Goal: Information Seeking & Learning: Learn about a topic

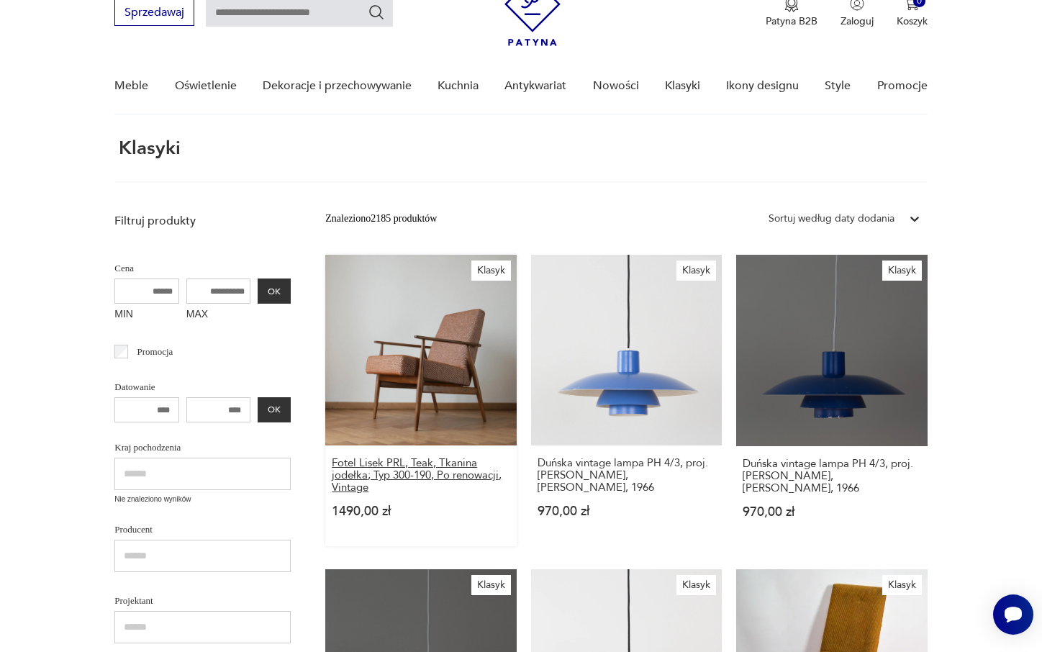
click at [377, 457] on h3 "Fotel Lisek PRL, Teak, Tkanina jodełka; Typ 300-190, Po renowacji, Vintage" at bounding box center [421, 475] width 178 height 37
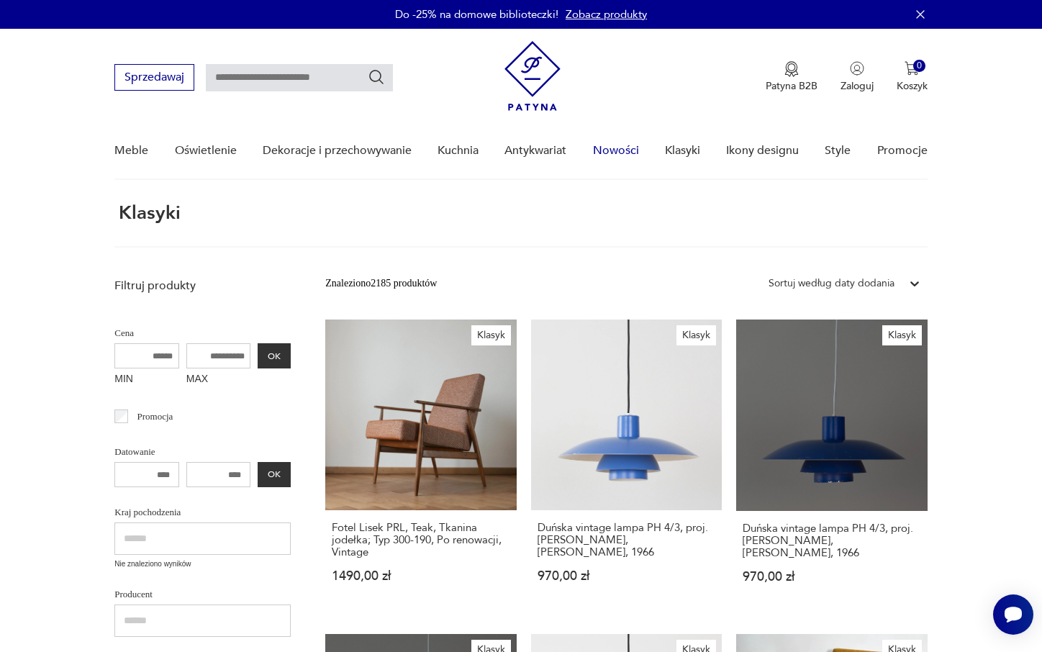
click at [603, 150] on link "Nowości" at bounding box center [616, 150] width 46 height 55
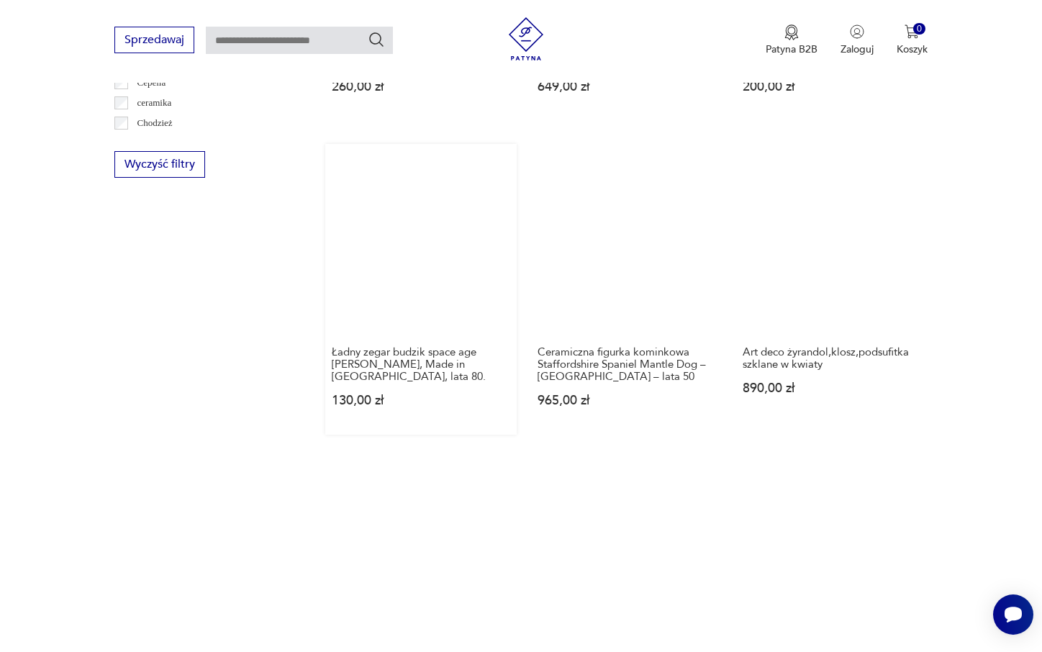
scroll to position [975, 0]
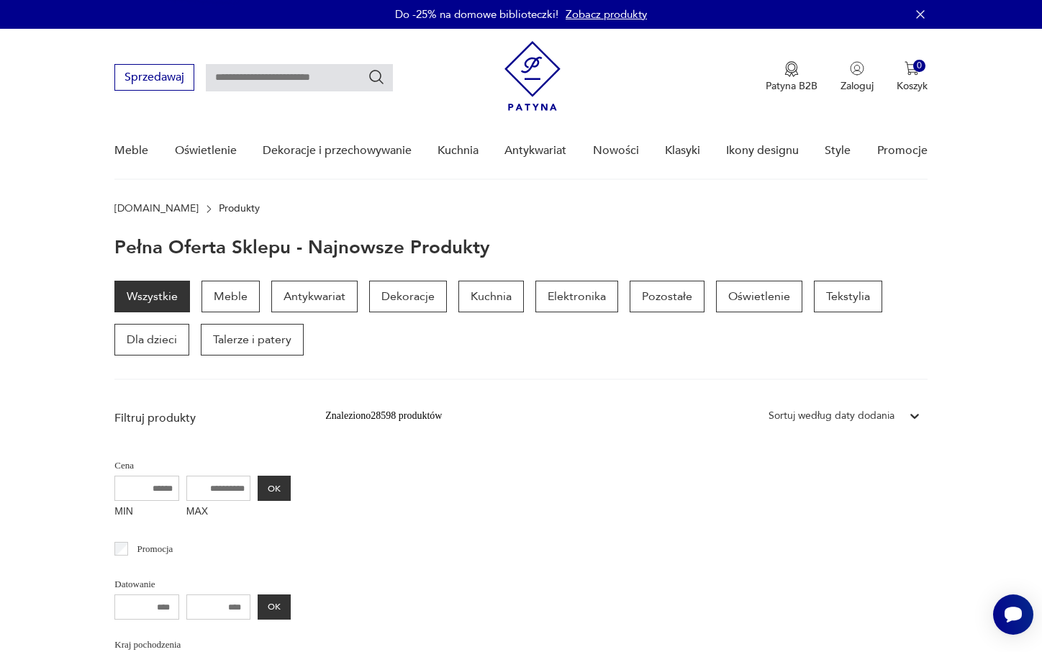
scroll to position [0, 0]
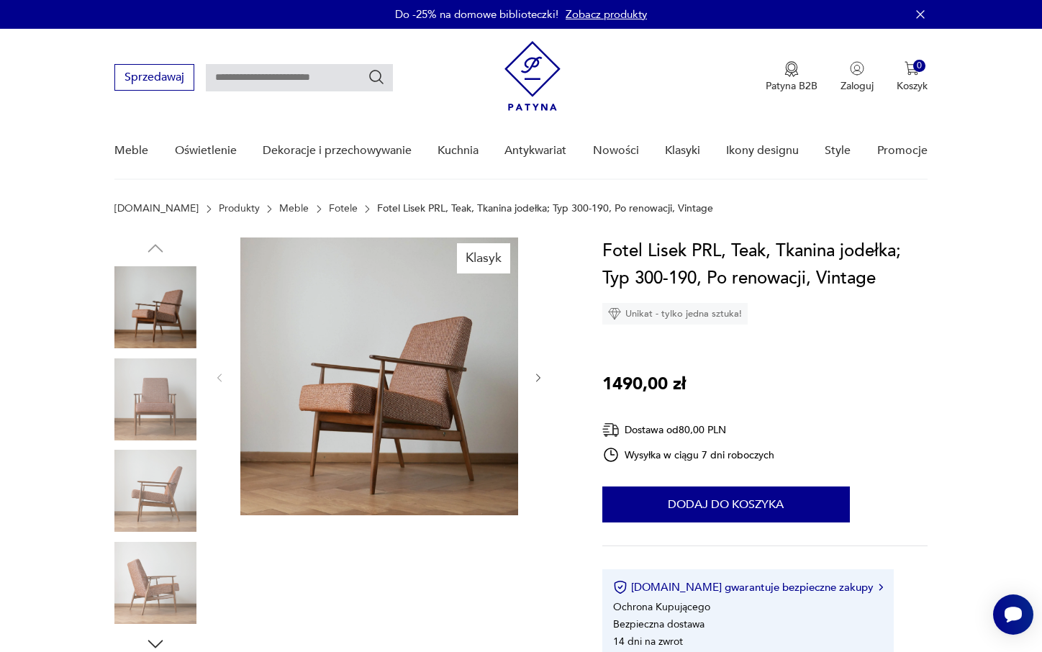
click at [137, 423] on img at bounding box center [155, 400] width 82 height 82
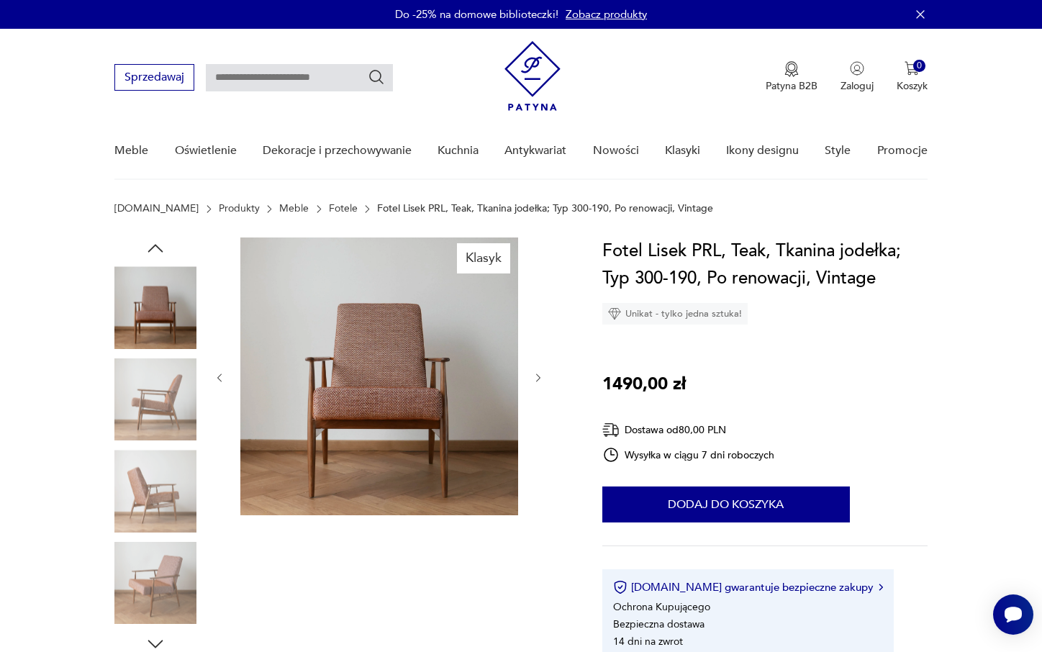
click at [137, 436] on img at bounding box center [155, 400] width 82 height 82
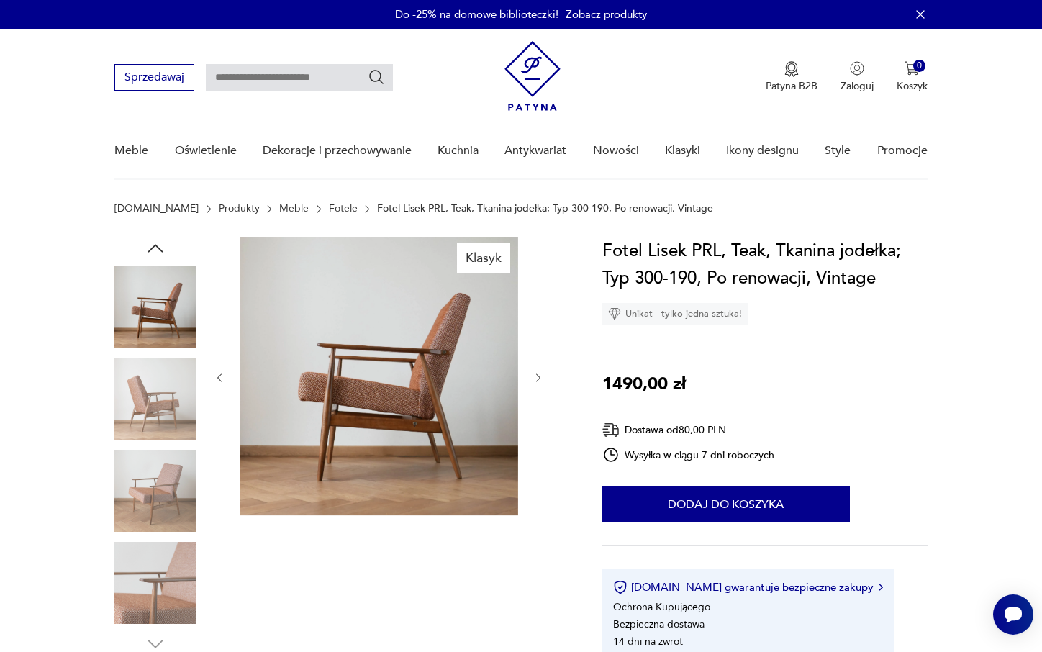
click at [145, 479] on img at bounding box center [155, 491] width 82 height 82
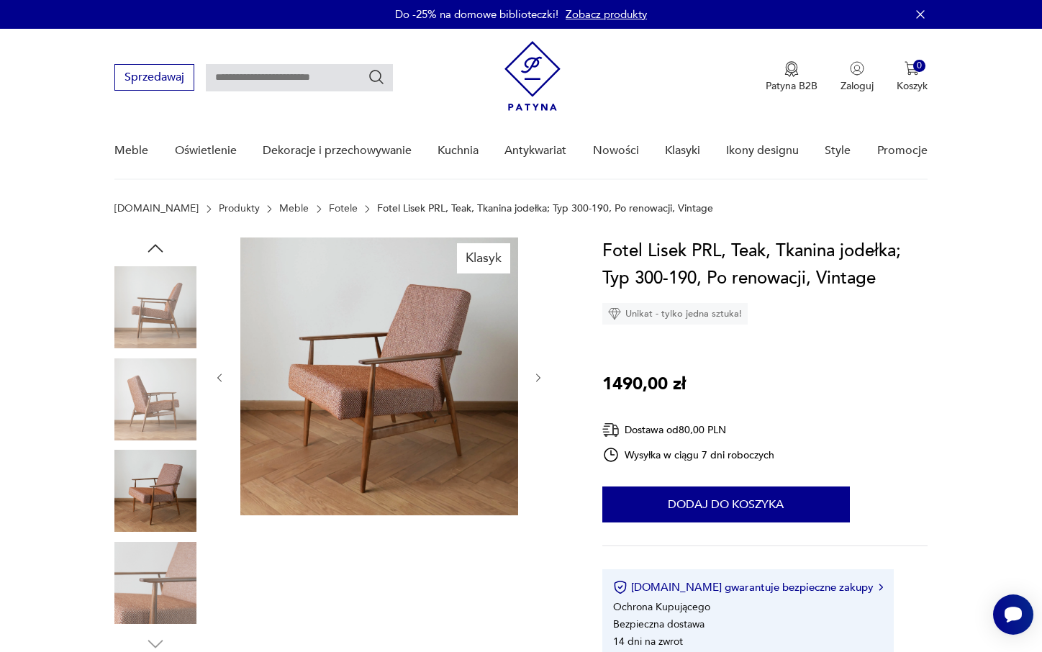
click at [153, 567] on img at bounding box center [155, 583] width 82 height 82
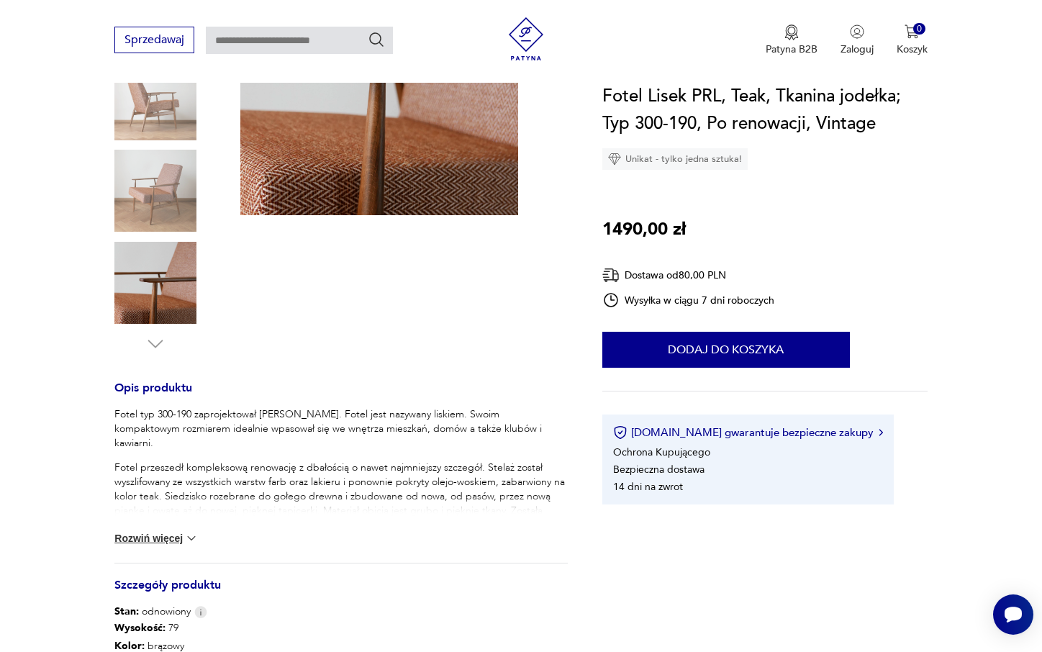
scroll to position [28, 0]
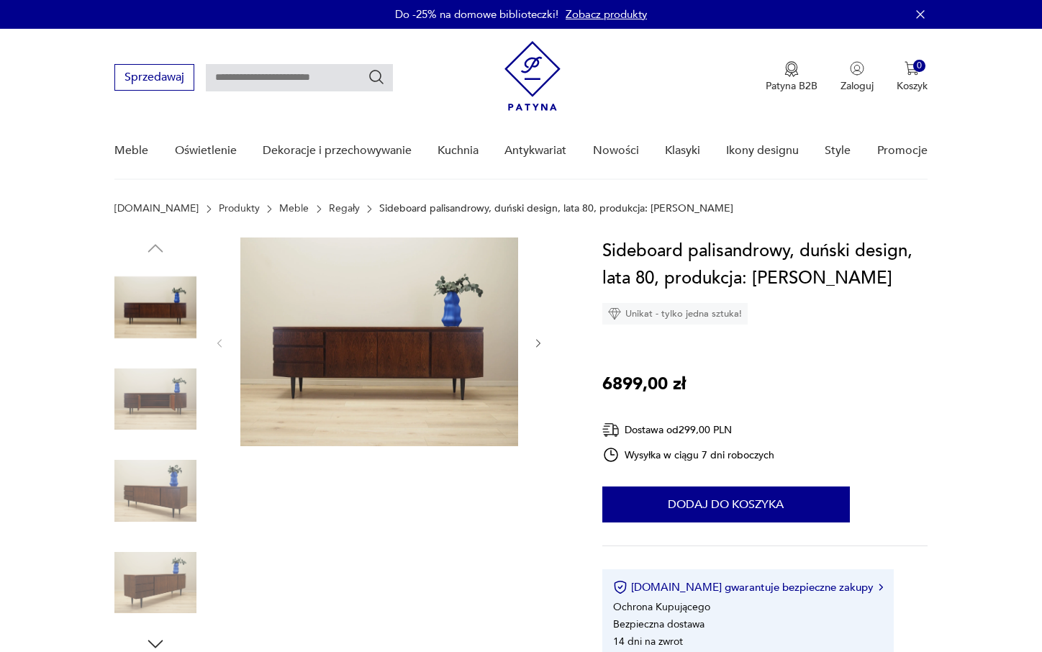
click at [535, 340] on icon "button" at bounding box center [539, 344] width 12 height 12
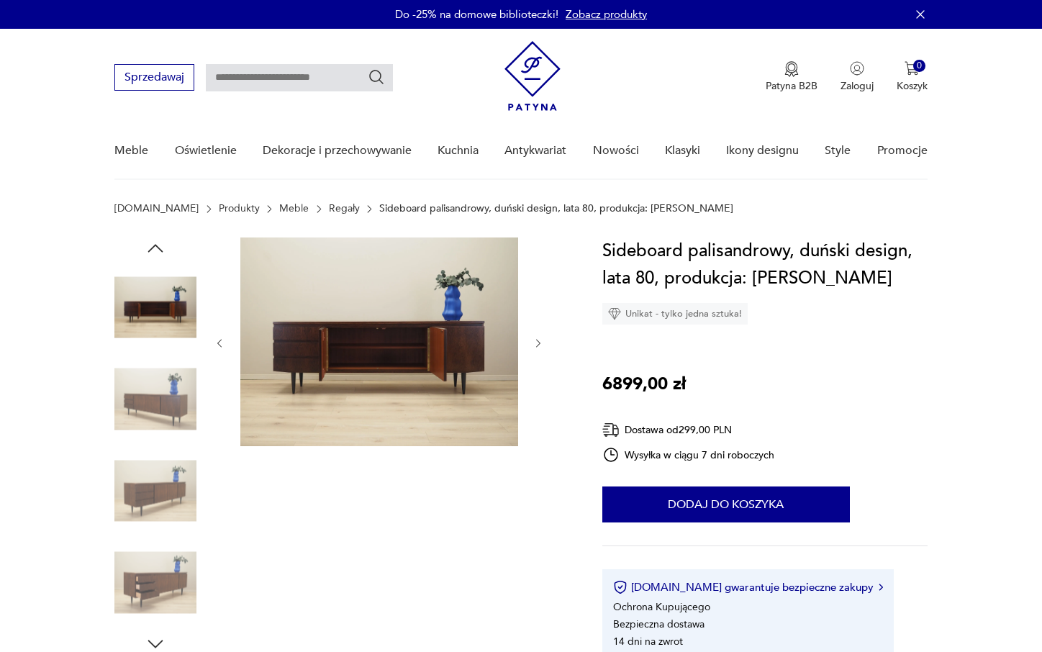
click at [536, 340] on icon "button" at bounding box center [539, 344] width 12 height 12
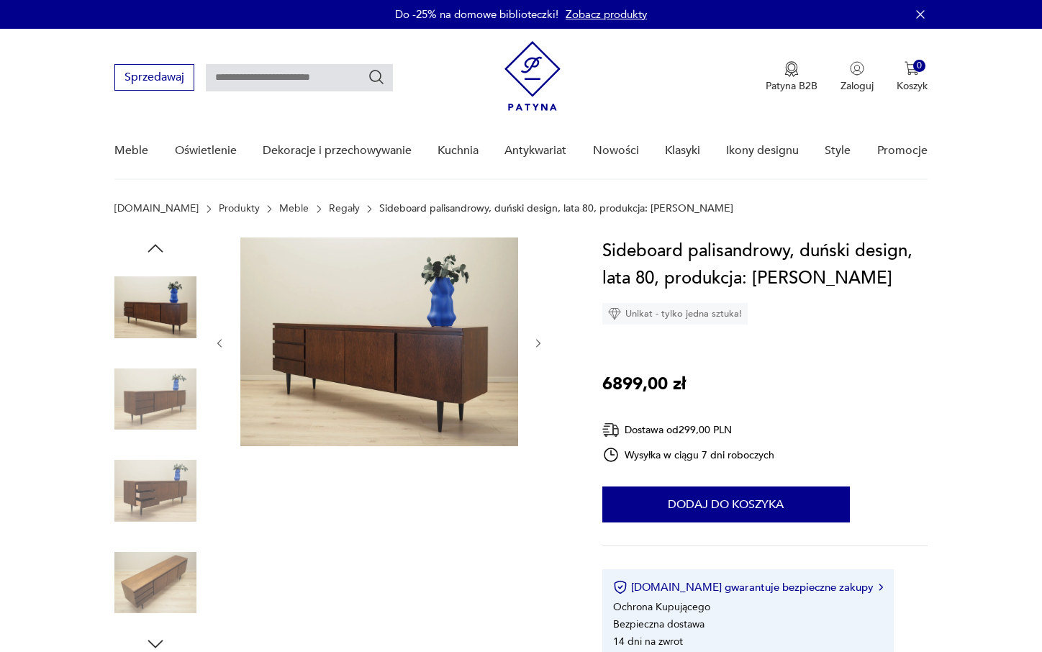
click at [536, 340] on icon "button" at bounding box center [539, 344] width 12 height 12
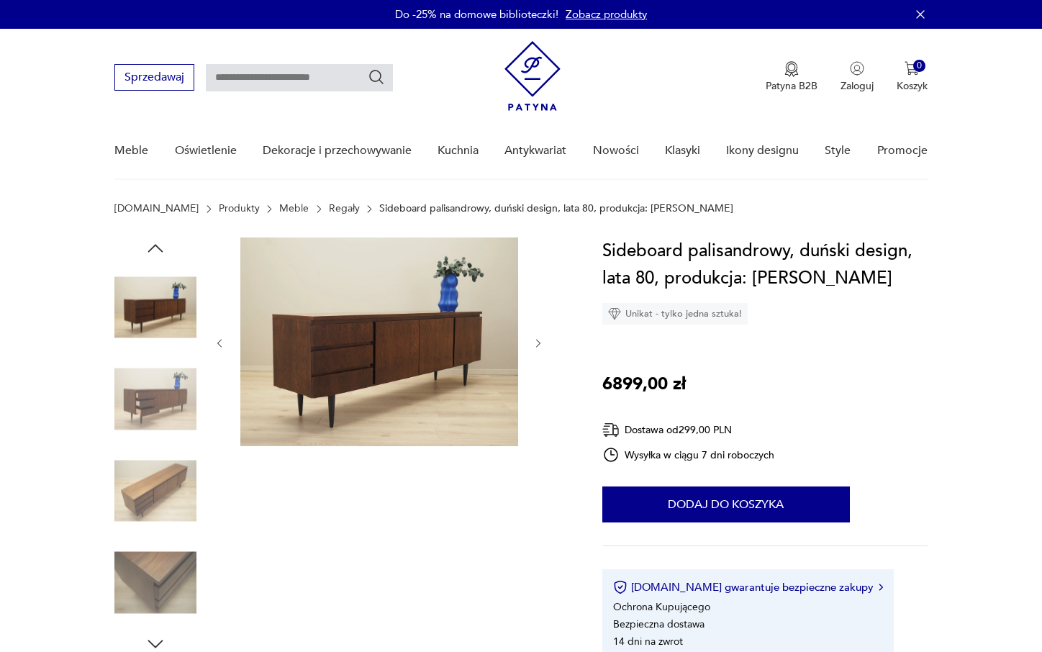
click at [536, 340] on icon "button" at bounding box center [539, 344] width 12 height 12
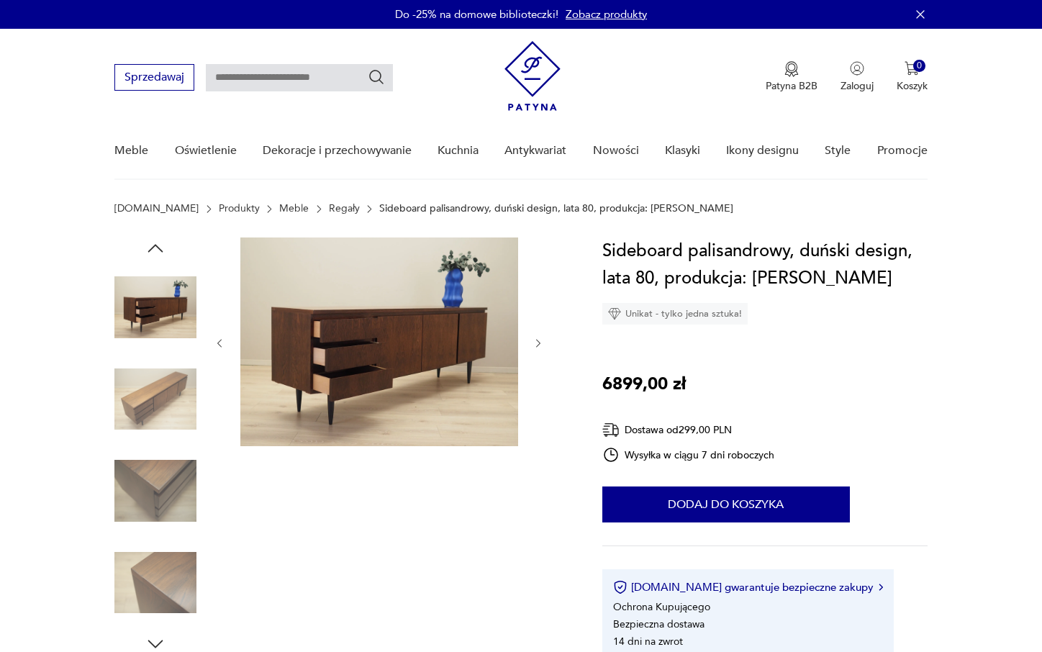
click at [536, 340] on icon "button" at bounding box center [539, 344] width 12 height 12
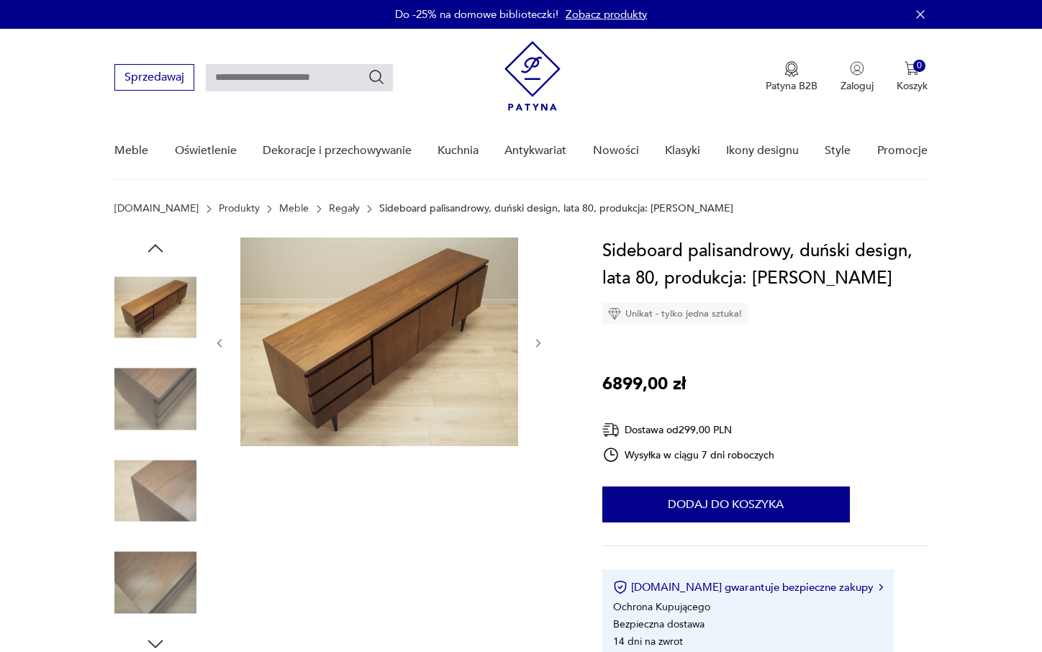
click at [536, 340] on icon "button" at bounding box center [539, 344] width 12 height 12
